Goal: Task Accomplishment & Management: Manage account settings

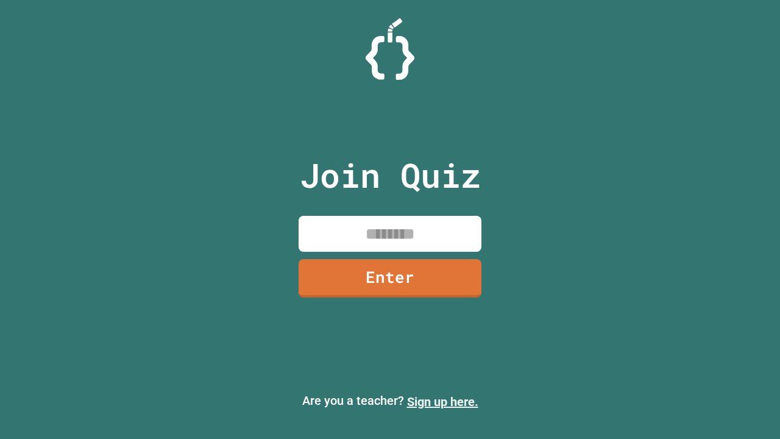
click at [442, 402] on link "Sign up here." at bounding box center [442, 401] width 71 height 15
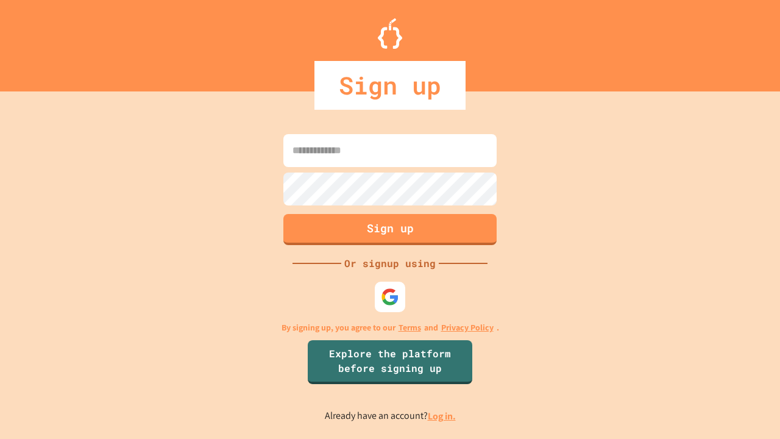
click at [442, 416] on link "Log in." at bounding box center [442, 415] width 28 height 13
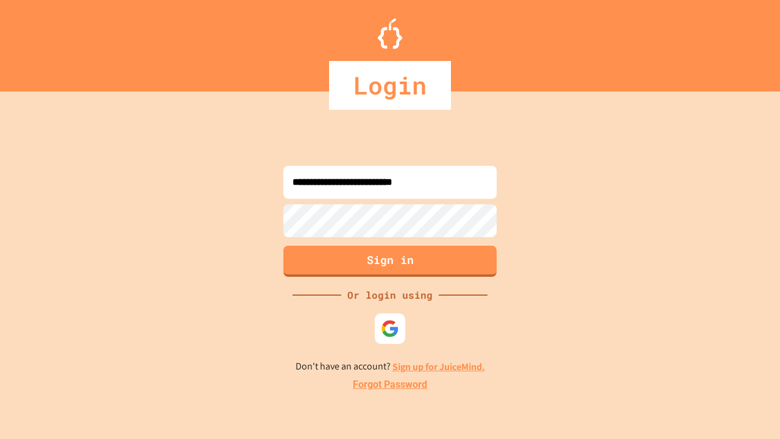
type input "**********"
